Goal: Check status: Check status

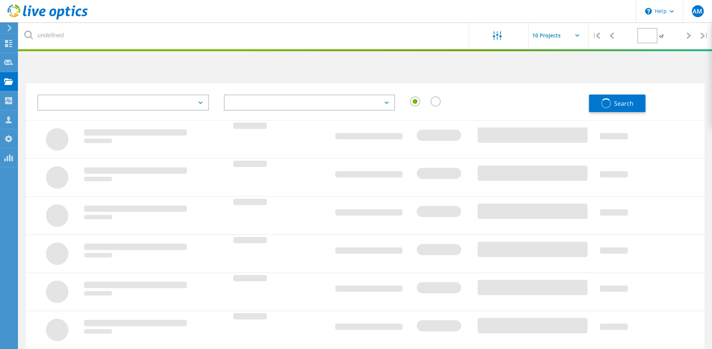
type input "1"
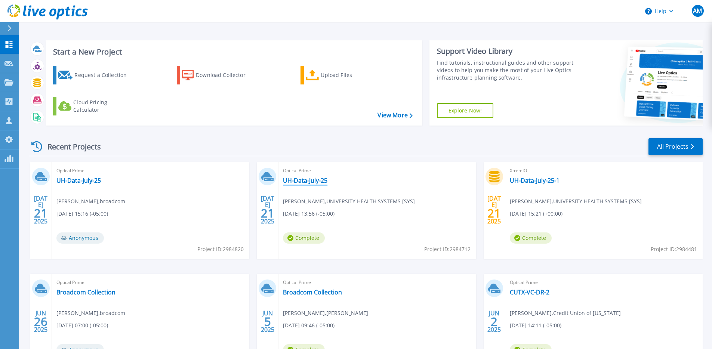
click at [311, 182] on link "UH-Data-July-25" at bounding box center [305, 180] width 44 height 7
click at [310, 182] on link "UH-Data-July-25" at bounding box center [305, 180] width 44 height 7
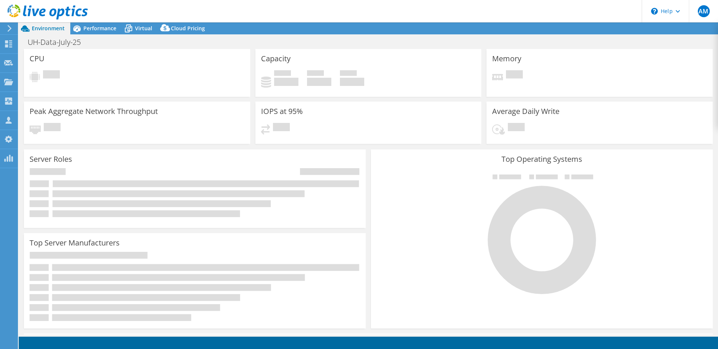
select select "USD"
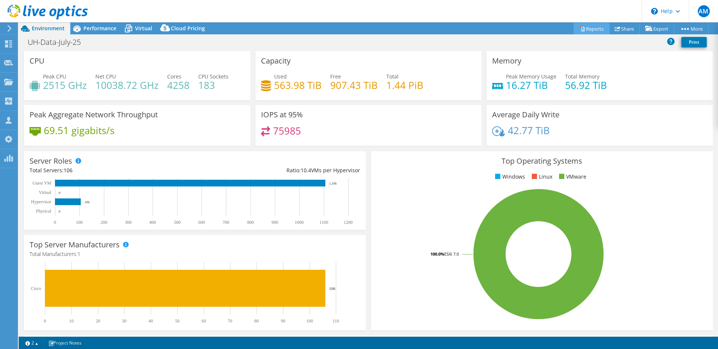
click at [585, 27] on link "Reports" at bounding box center [591, 29] width 36 height 12
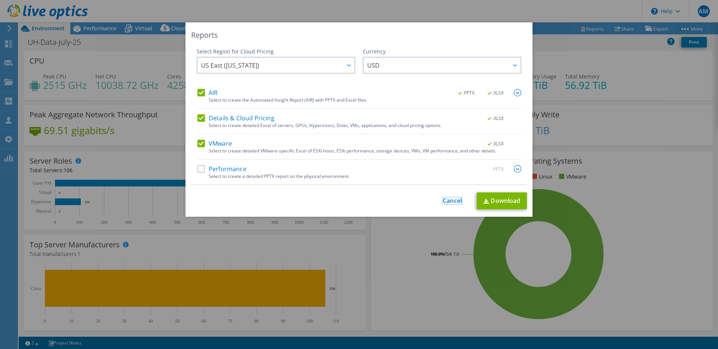
click at [448, 198] on link "Cancel" at bounding box center [451, 200] width 19 height 7
